Goal: Information Seeking & Learning: Find specific page/section

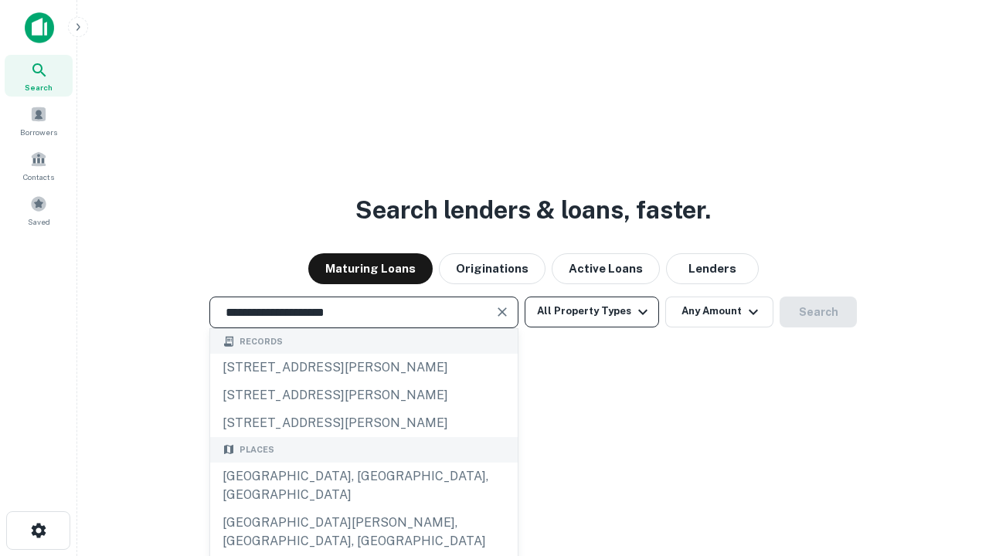
click at [363, 509] on div "Santa Monica, CA, USA" at bounding box center [363, 486] width 307 height 46
type input "**********"
click at [592, 311] on button "All Property Types" at bounding box center [592, 312] width 134 height 31
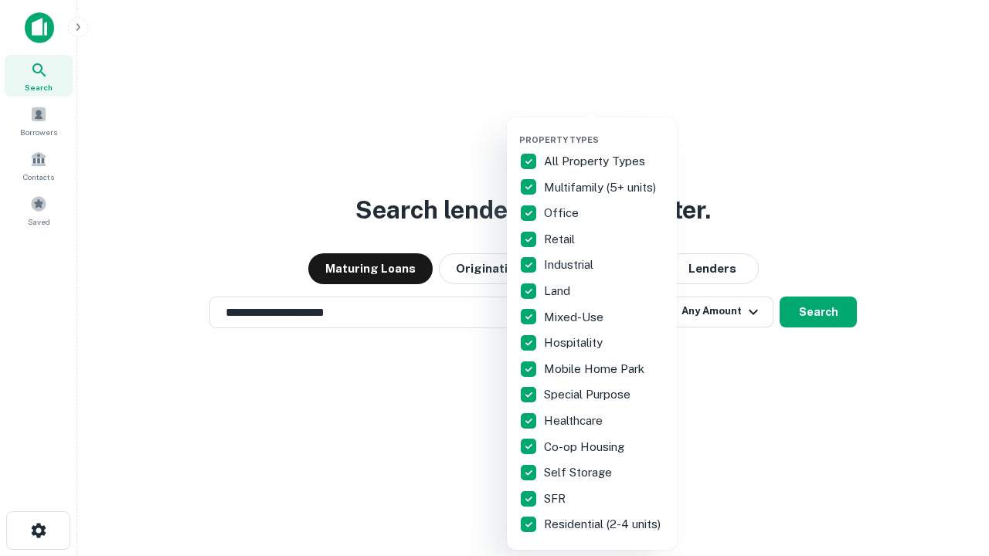
click at [604, 130] on button "button" at bounding box center [604, 130] width 170 height 1
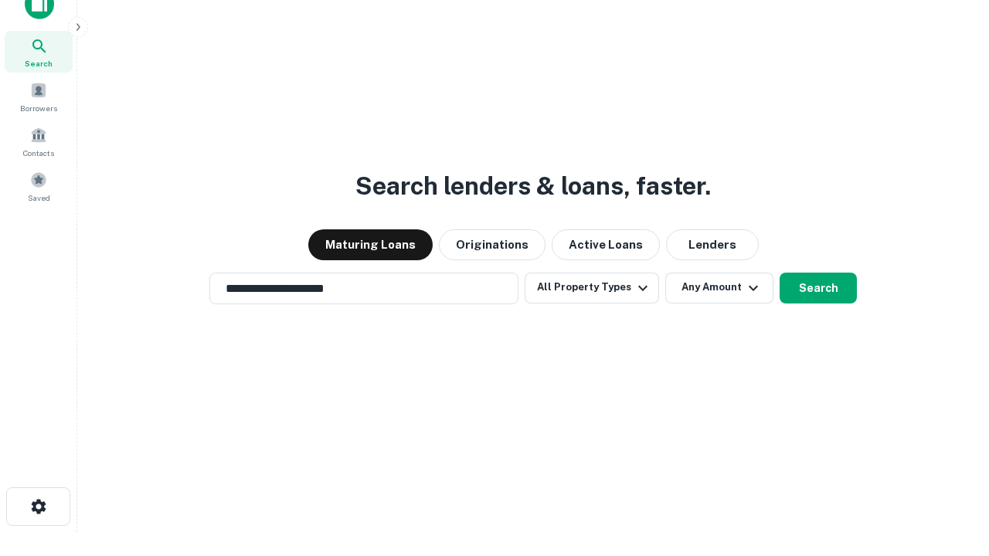
scroll to position [9, 186]
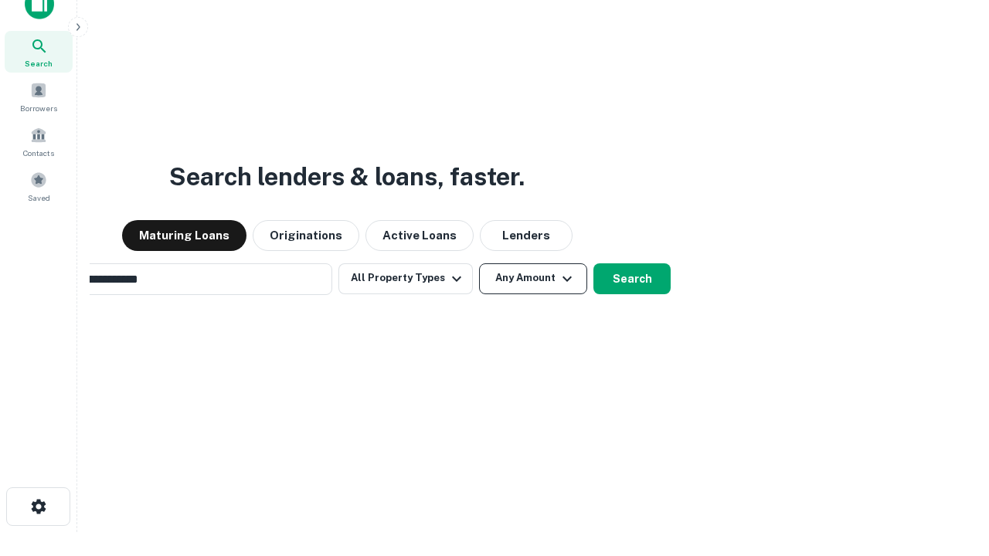
click at [479, 263] on button "Any Amount" at bounding box center [533, 278] width 108 height 31
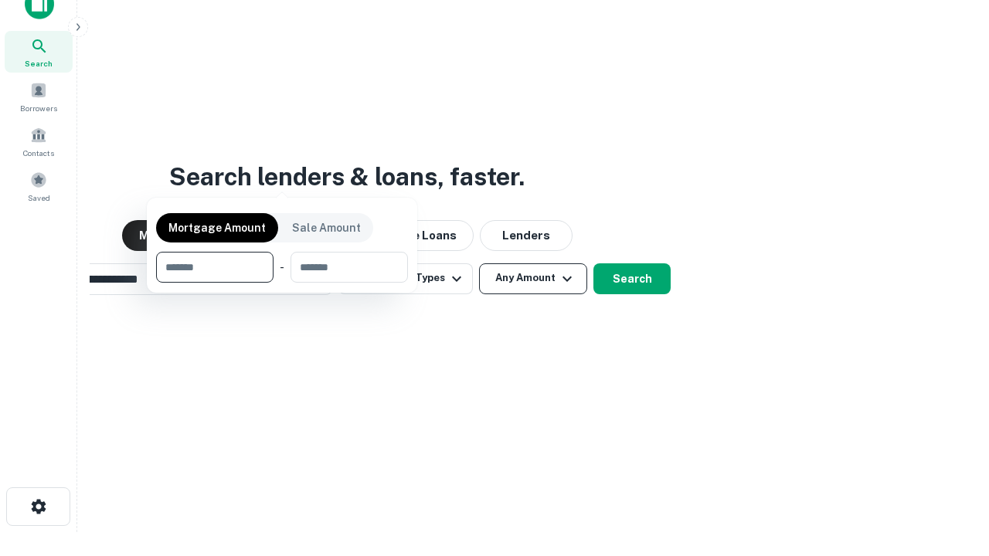
scroll to position [25, 0]
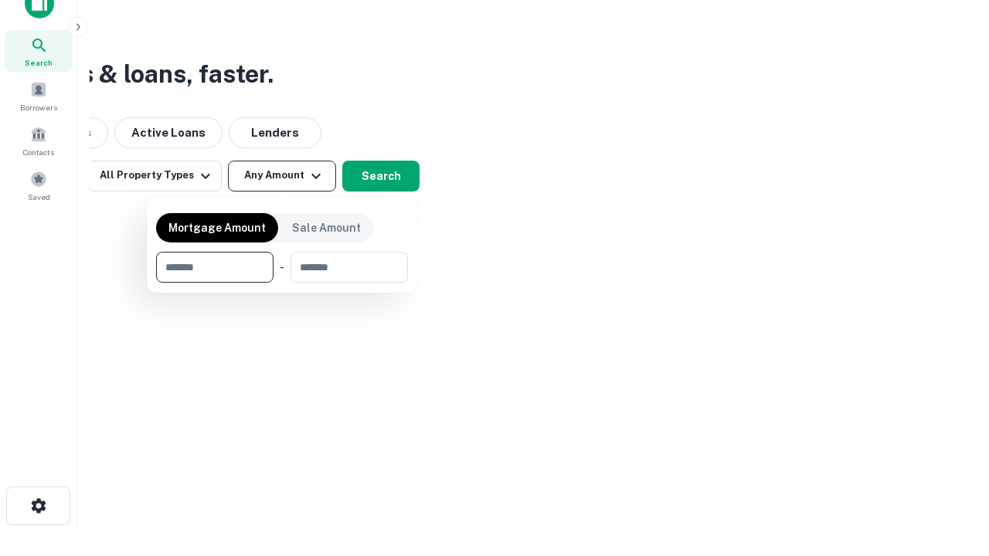
type input "*******"
click at [282, 283] on button "button" at bounding box center [282, 283] width 252 height 1
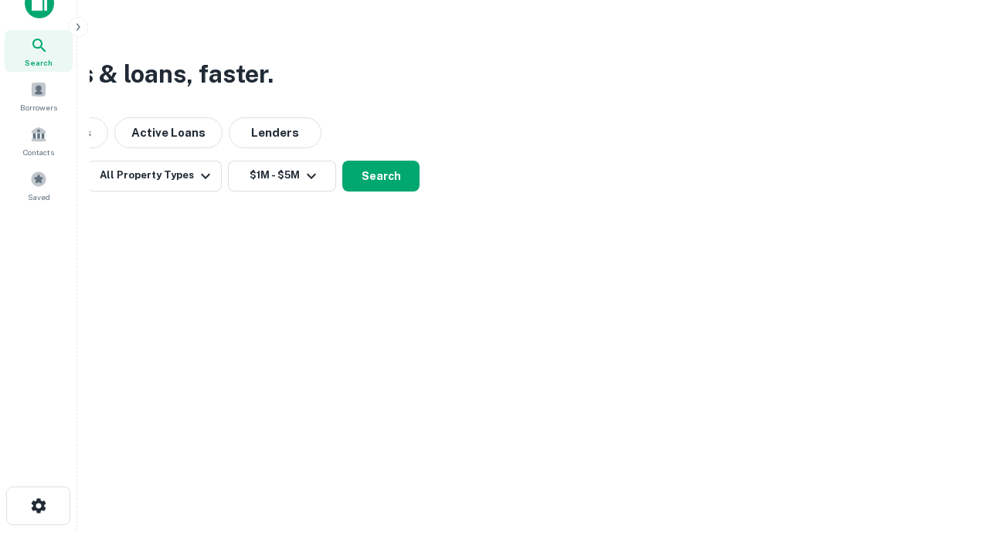
scroll to position [9, 285]
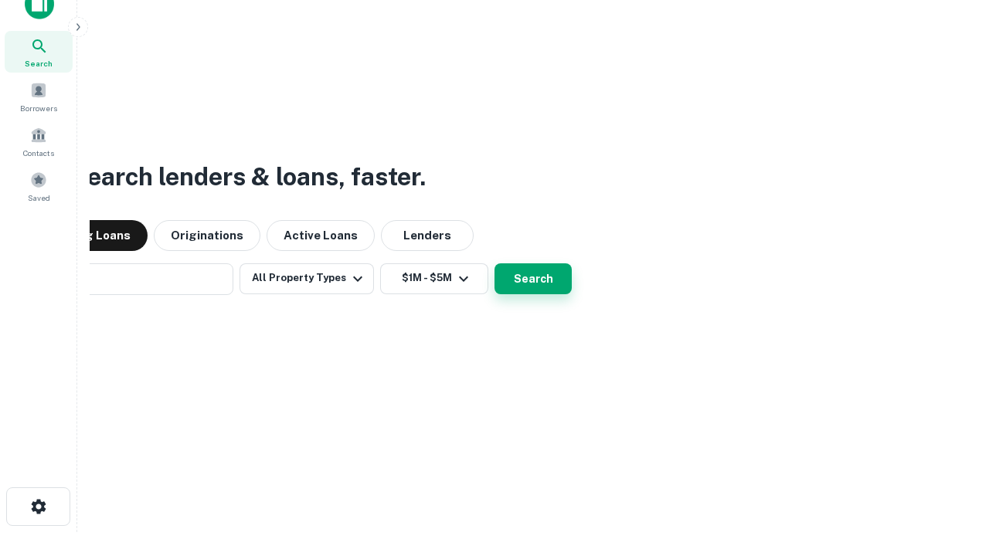
click at [494, 263] on button "Search" at bounding box center [532, 278] width 77 height 31
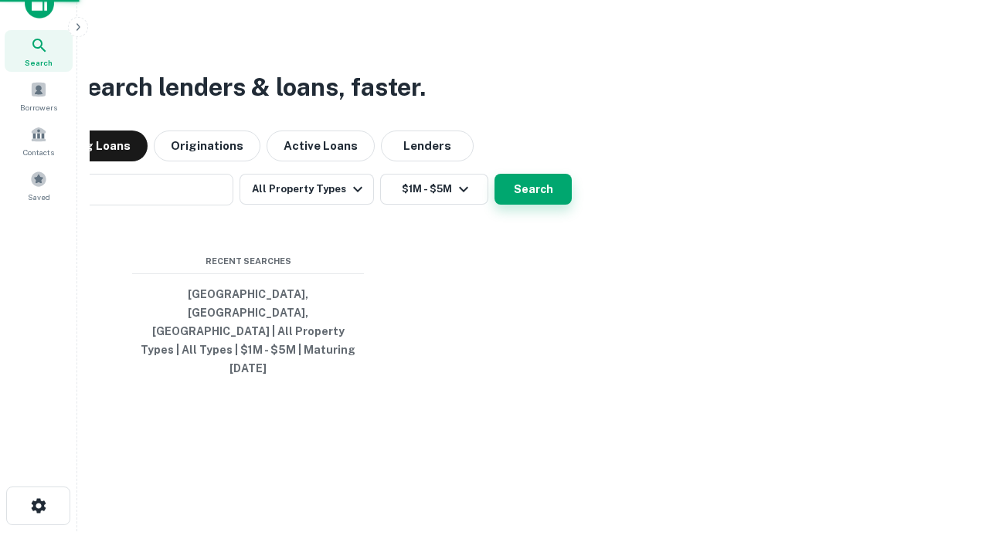
scroll to position [41, 437]
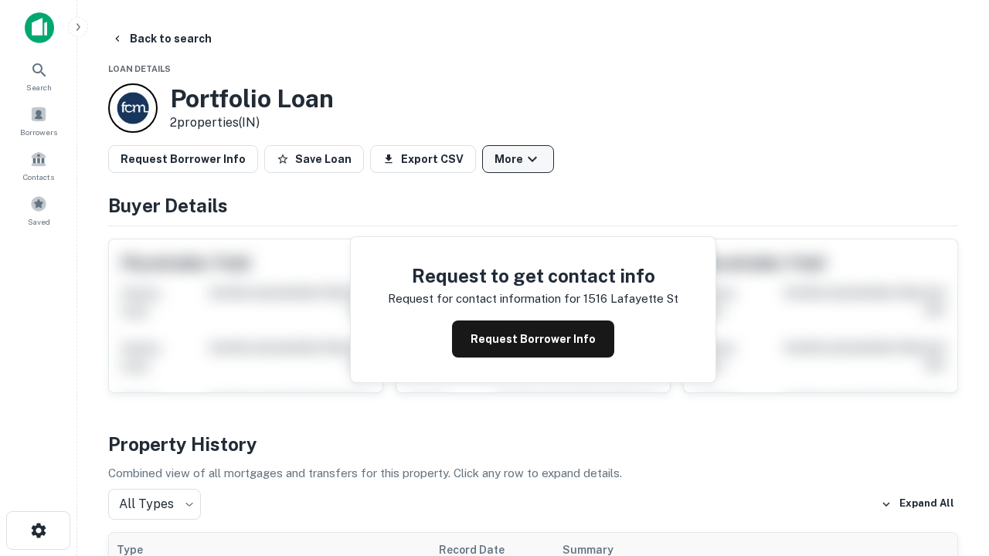
click at [518, 159] on button "More" at bounding box center [518, 159] width 72 height 28
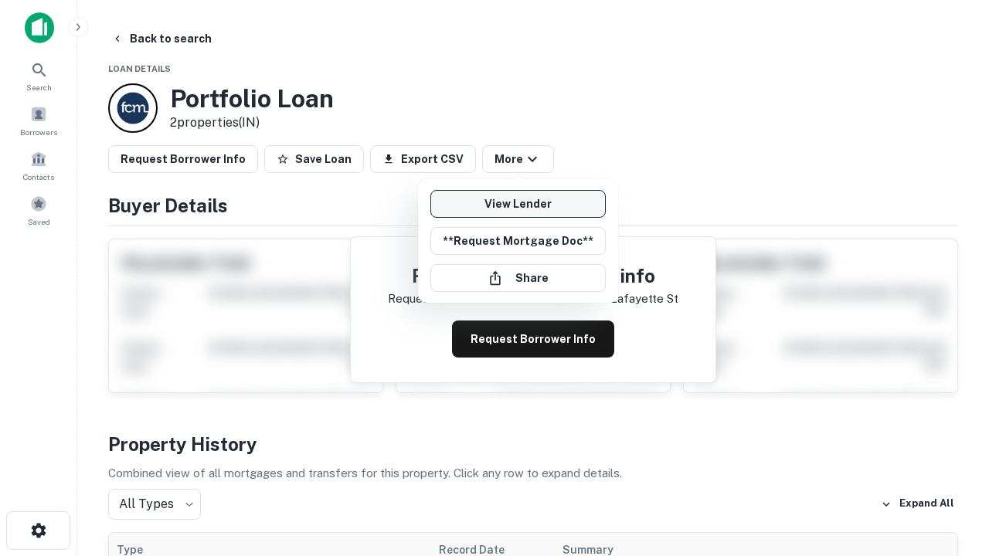
click at [518, 204] on link "View Lender" at bounding box center [517, 204] width 175 height 28
